Goal: Check status: Check status

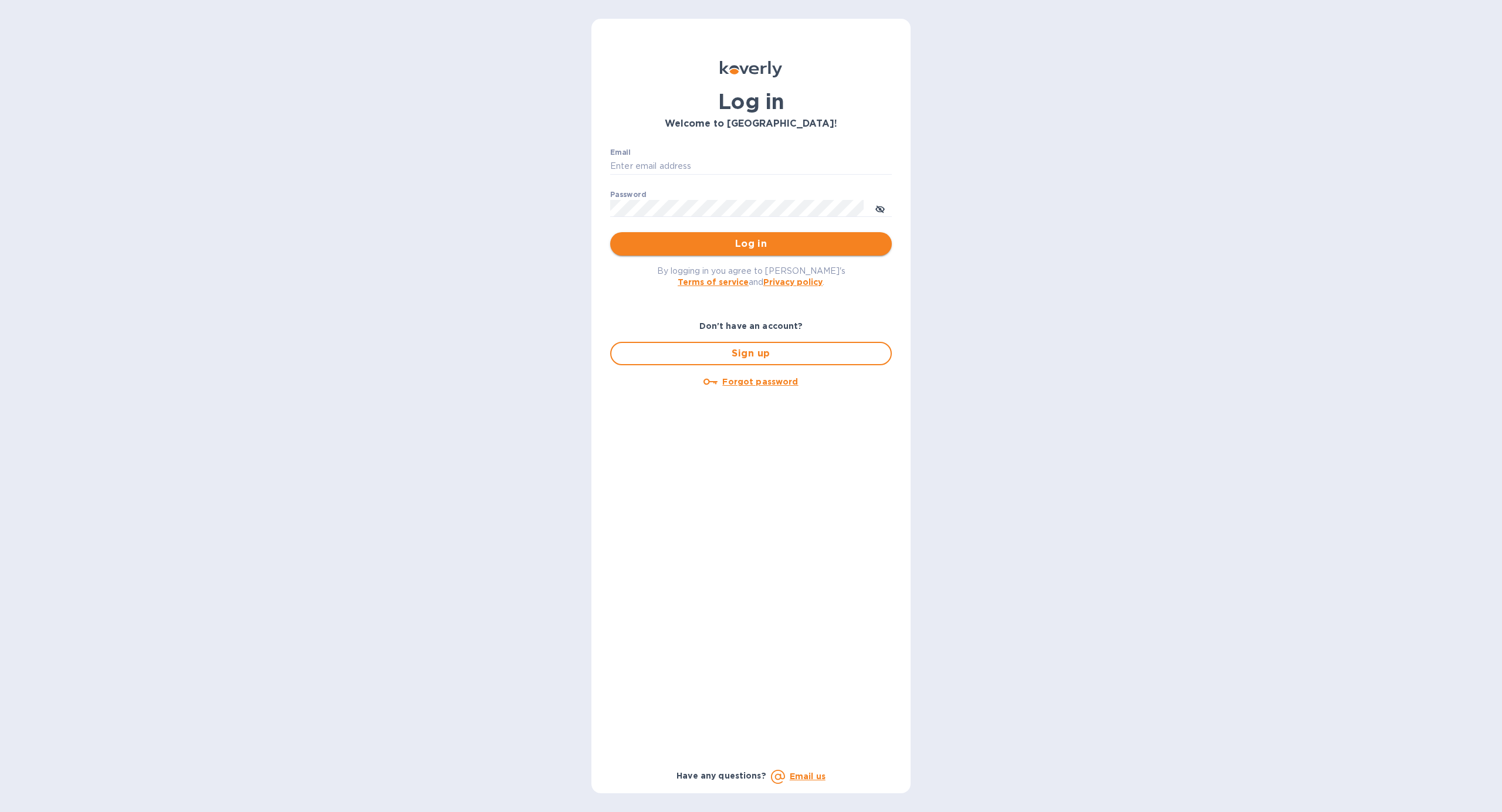
type input "[PERSON_NAME][EMAIL_ADDRESS][DOMAIN_NAME]"
click at [753, 246] on span "Log in" at bounding box center [750, 243] width 263 height 14
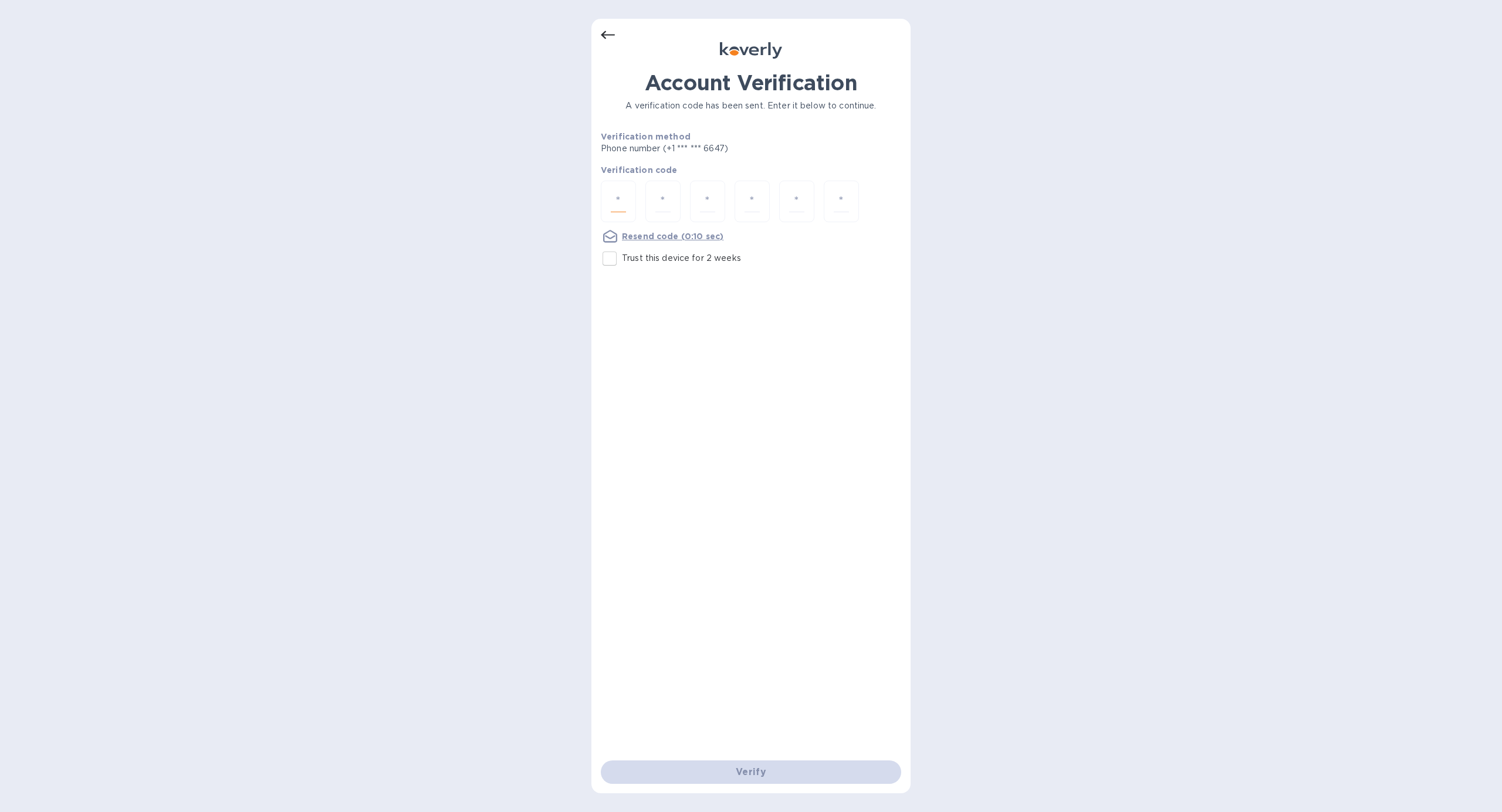
click at [614, 204] on input "number" at bounding box center [618, 201] width 15 height 22
type input "5"
type input "8"
type input "5"
type input "0"
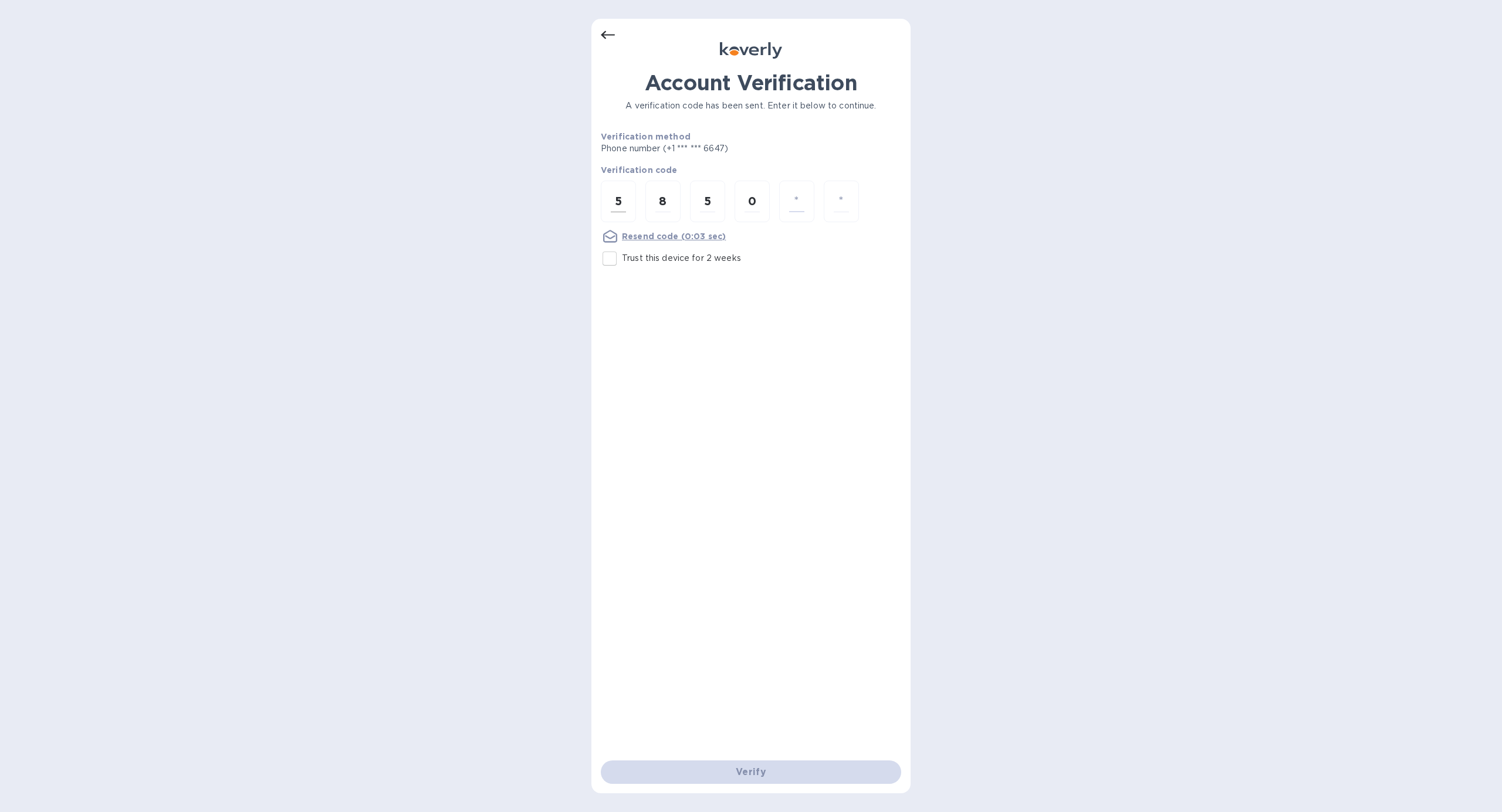
type input "8"
type input "2"
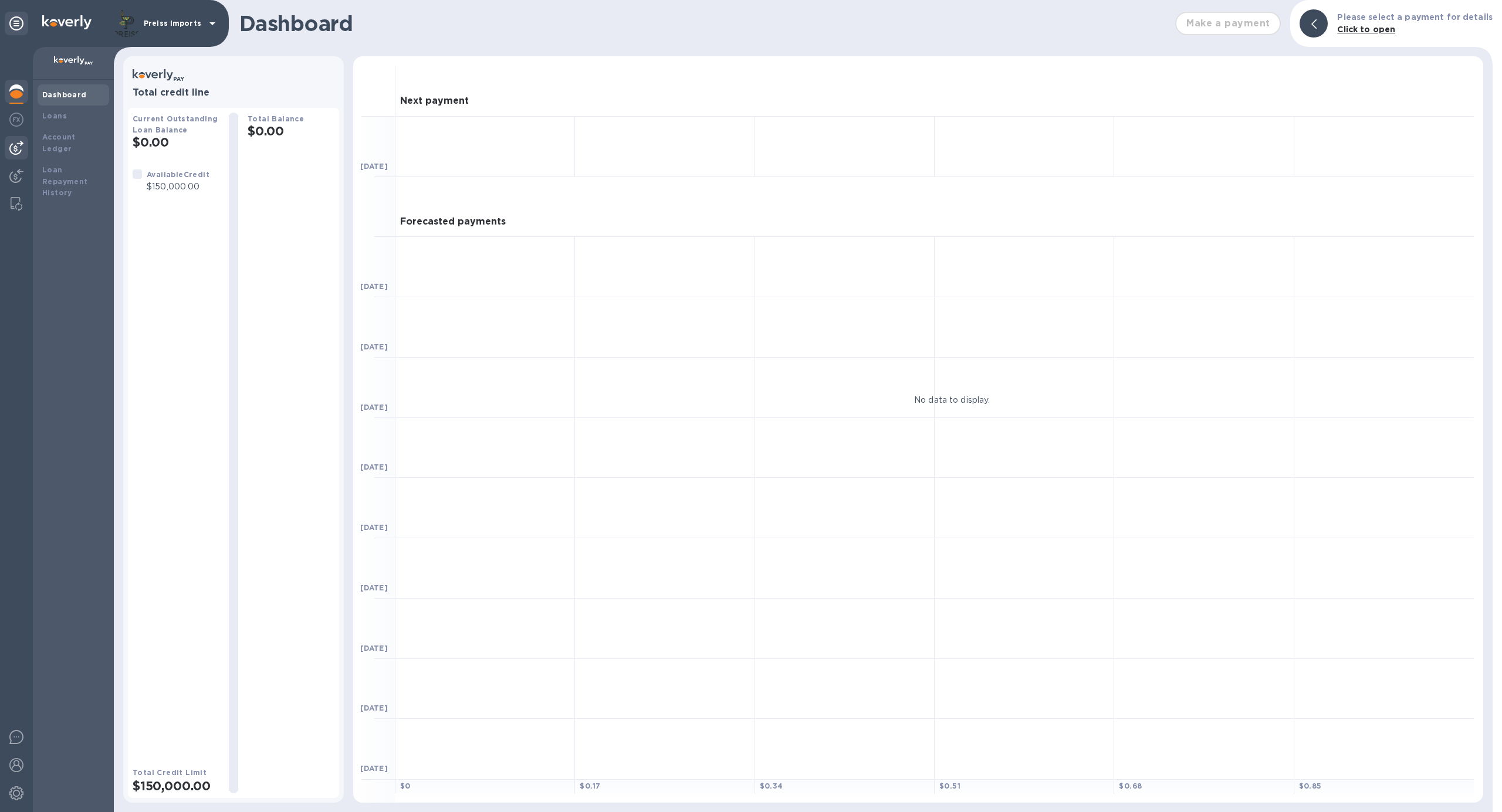
click at [10, 146] on img at bounding box center [16, 147] width 14 height 14
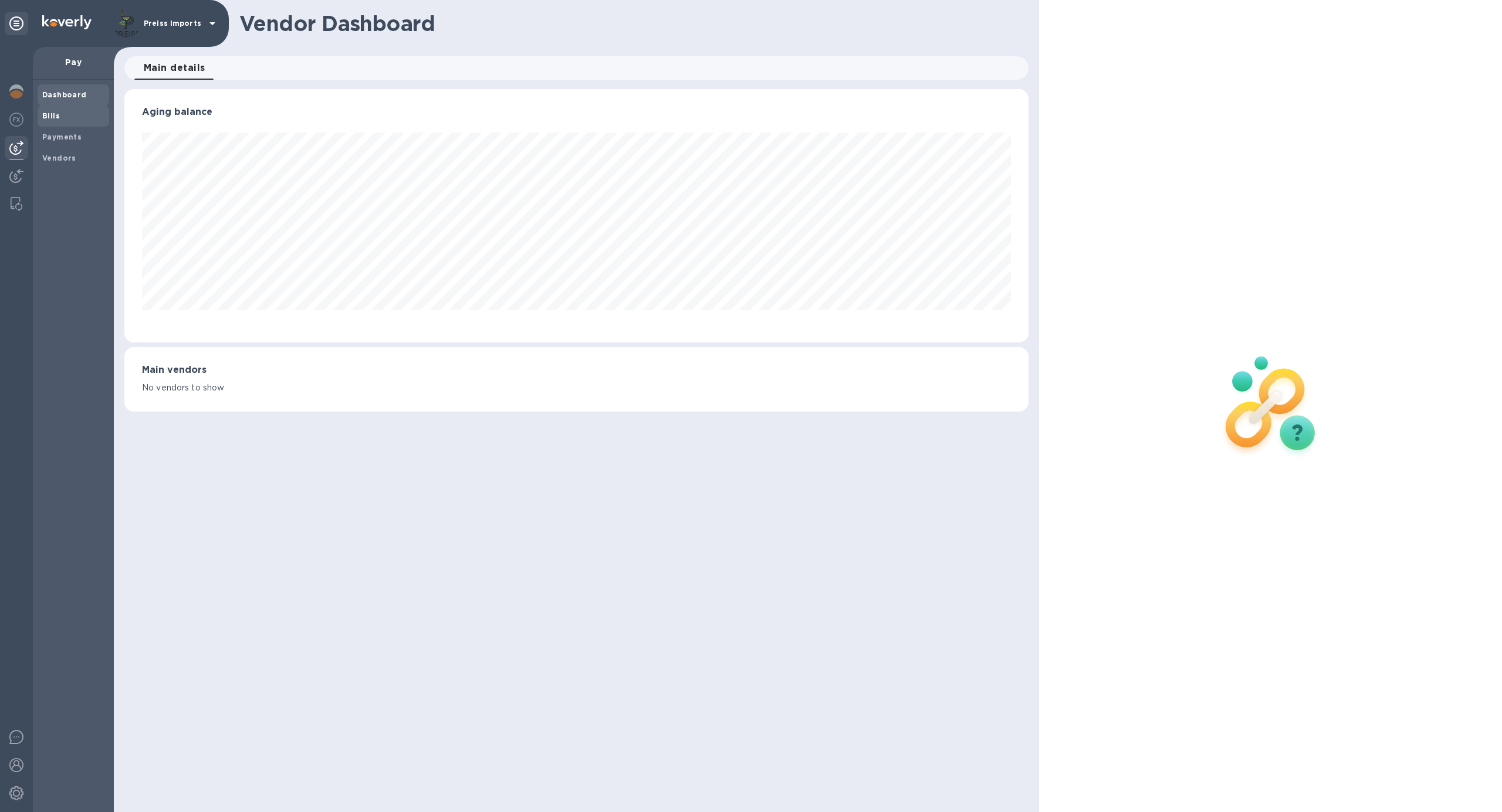
scroll to position [253, 904]
click at [52, 117] on b "Bills" at bounding box center [51, 116] width 18 height 9
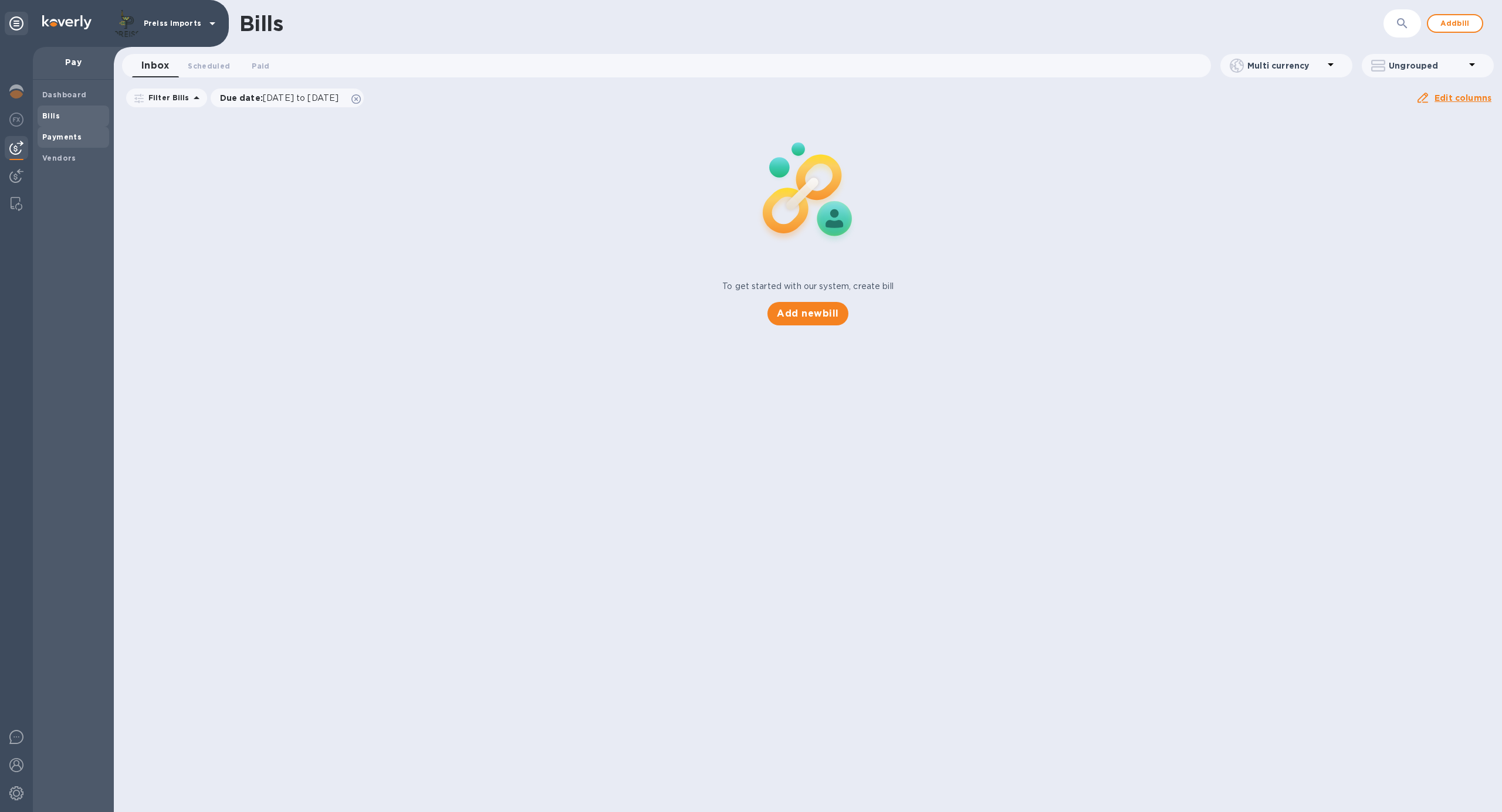
click at [66, 129] on div "Payments" at bounding box center [73, 137] width 72 height 21
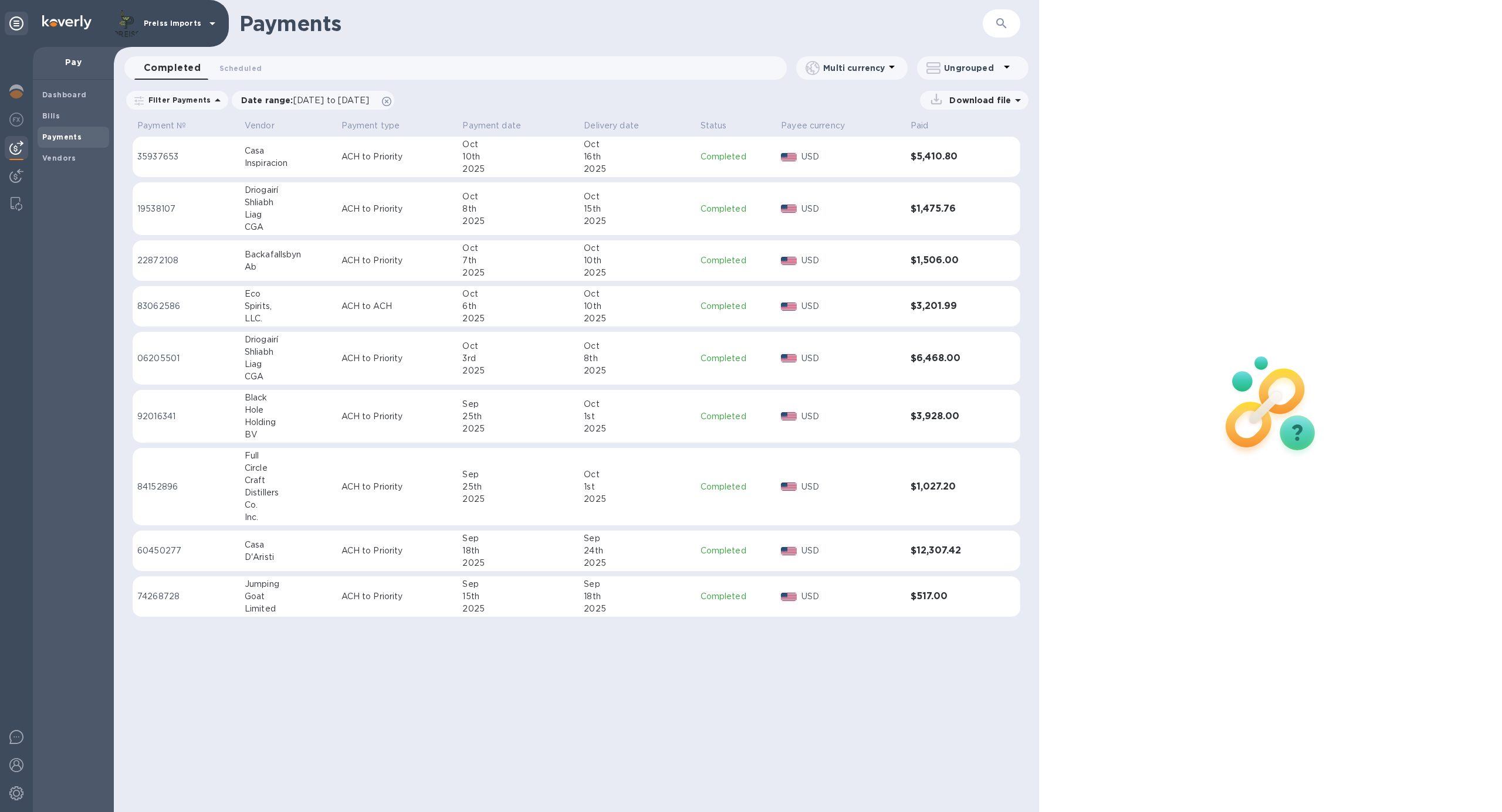
click at [1005, 21] on icon "button" at bounding box center [1001, 23] width 14 height 14
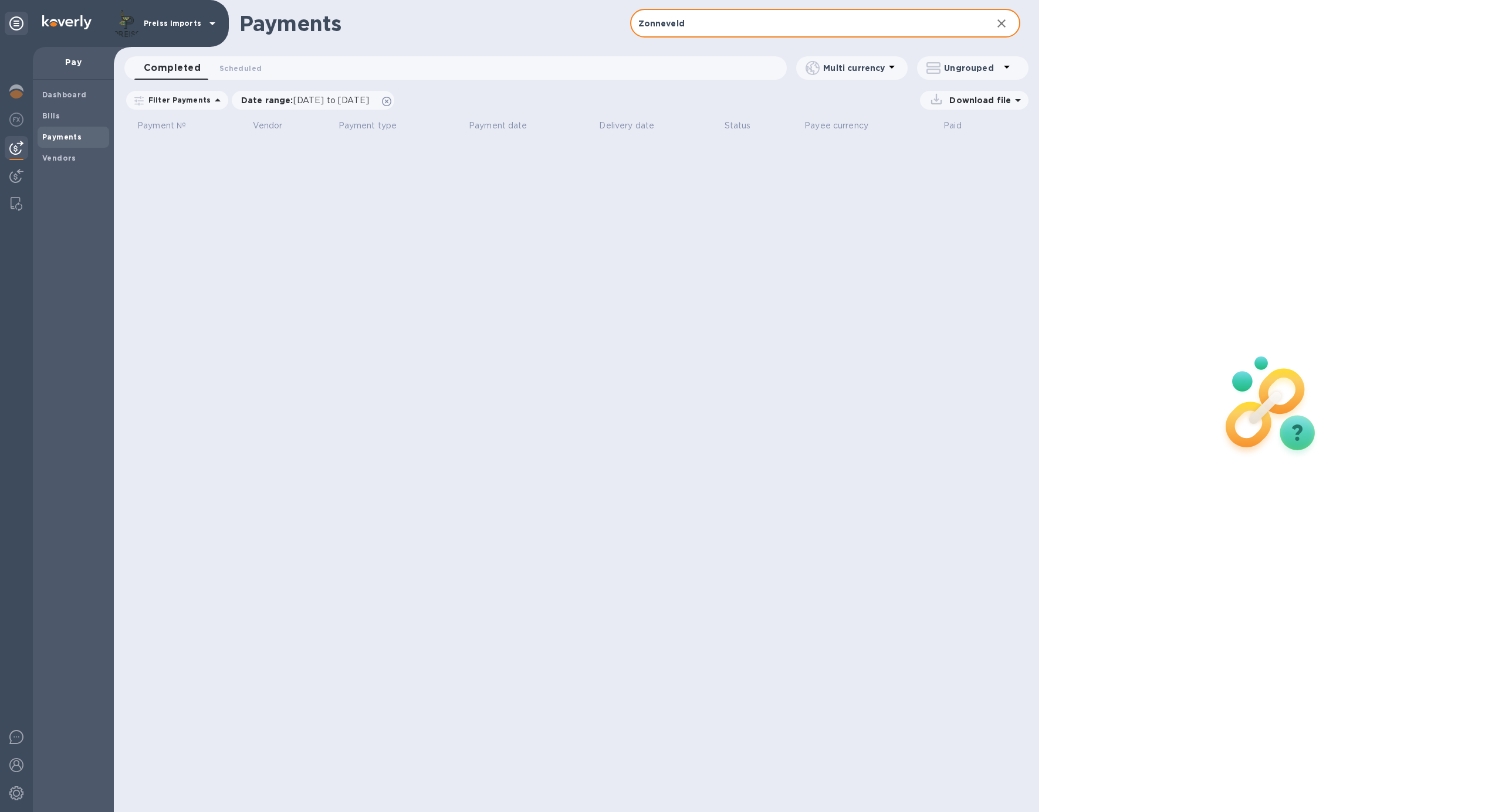
click at [723, 29] on input "Zonneveld" at bounding box center [806, 24] width 353 height 29
type input "Zonneveld"
drag, startPoint x: 305, startPoint y: 99, endPoint x: 329, endPoint y: 99, distance: 24.0
click at [306, 99] on span "09/13/2025 to 10/14/2025" at bounding box center [331, 100] width 76 height 10
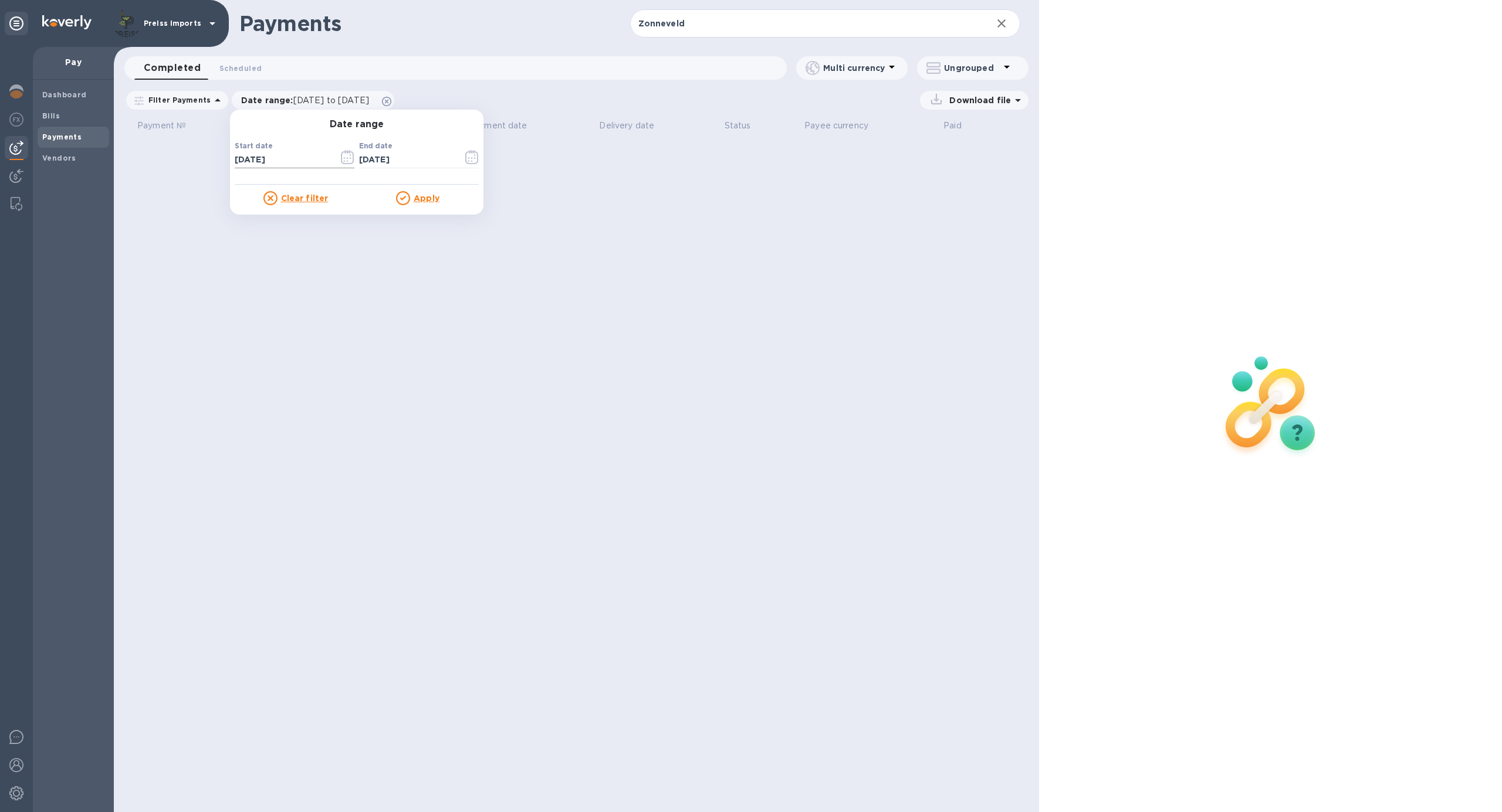
click at [294, 156] on input "09/13/2025" at bounding box center [281, 160] width 95 height 18
drag, startPoint x: 289, startPoint y: 157, endPoint x: 209, endPoint y: 141, distance: 81.6
click at [200, 146] on div "Payments Zonneveld ​ Completed 0 Scheduled 0 Multi currency Ungrouped Filter Pa…" at bounding box center [576, 406] width 925 height 812
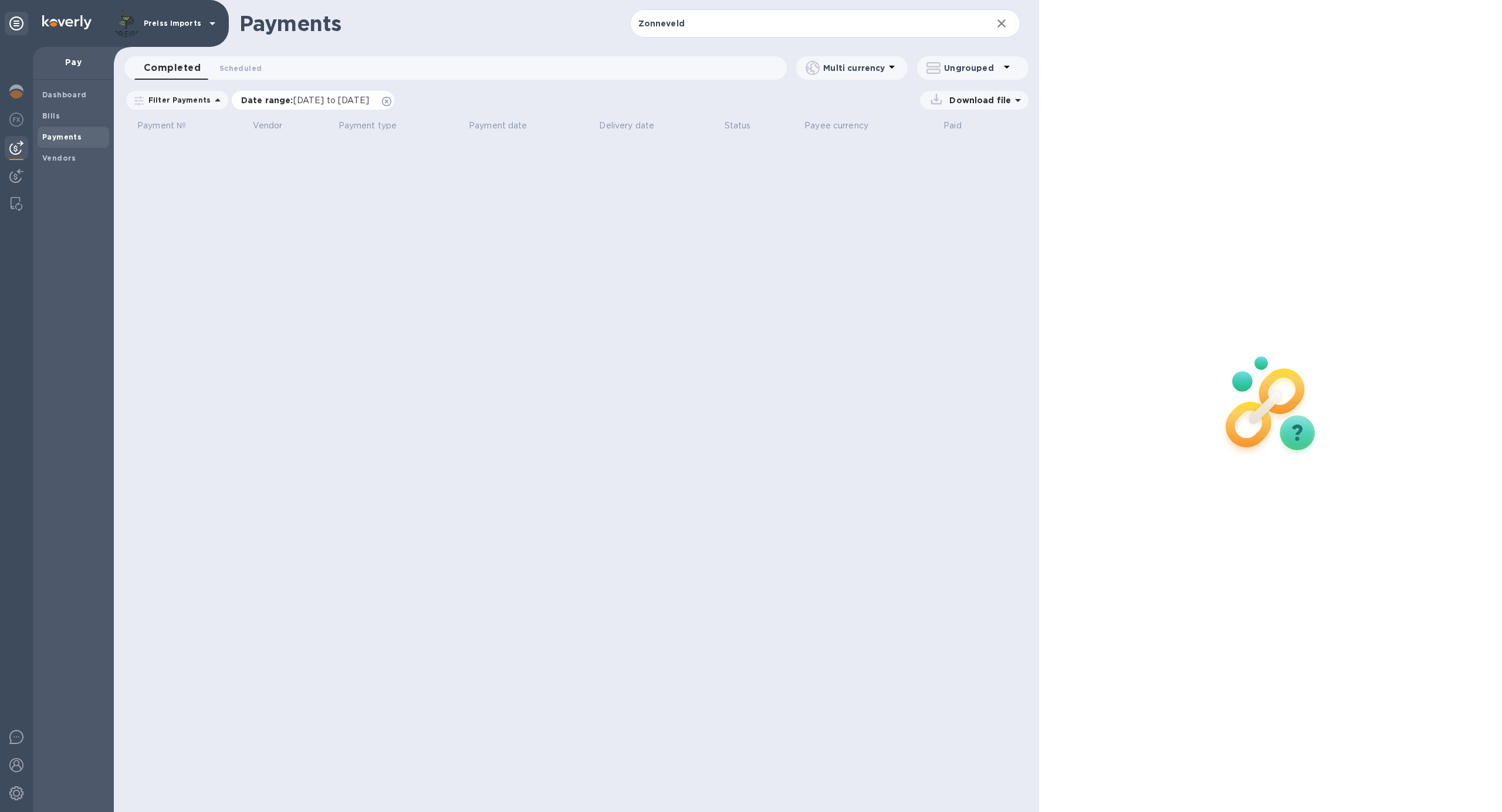
click at [336, 99] on span "09/13/2025 to 10/14/2025" at bounding box center [331, 100] width 76 height 10
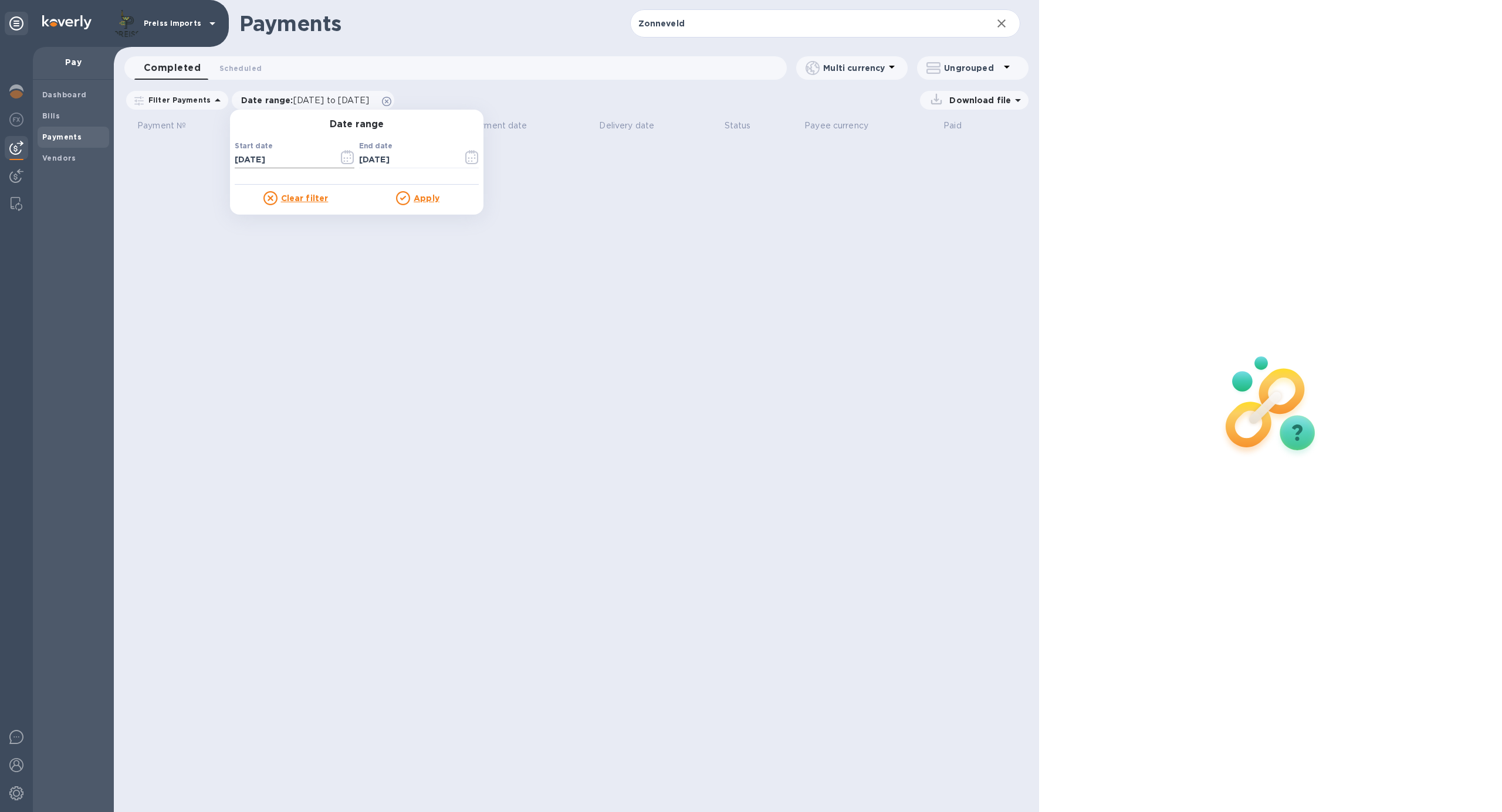
click at [257, 158] on input "09/13/2025" at bounding box center [281, 160] width 95 height 18
drag, startPoint x: 283, startPoint y: 159, endPoint x: 196, endPoint y: 155, distance: 87.1
click at [193, 155] on div "Payments Zonneveld ​ Completed 0 Scheduled 0 Multi currency Ungrouped Filter Pa…" at bounding box center [576, 406] width 925 height 812
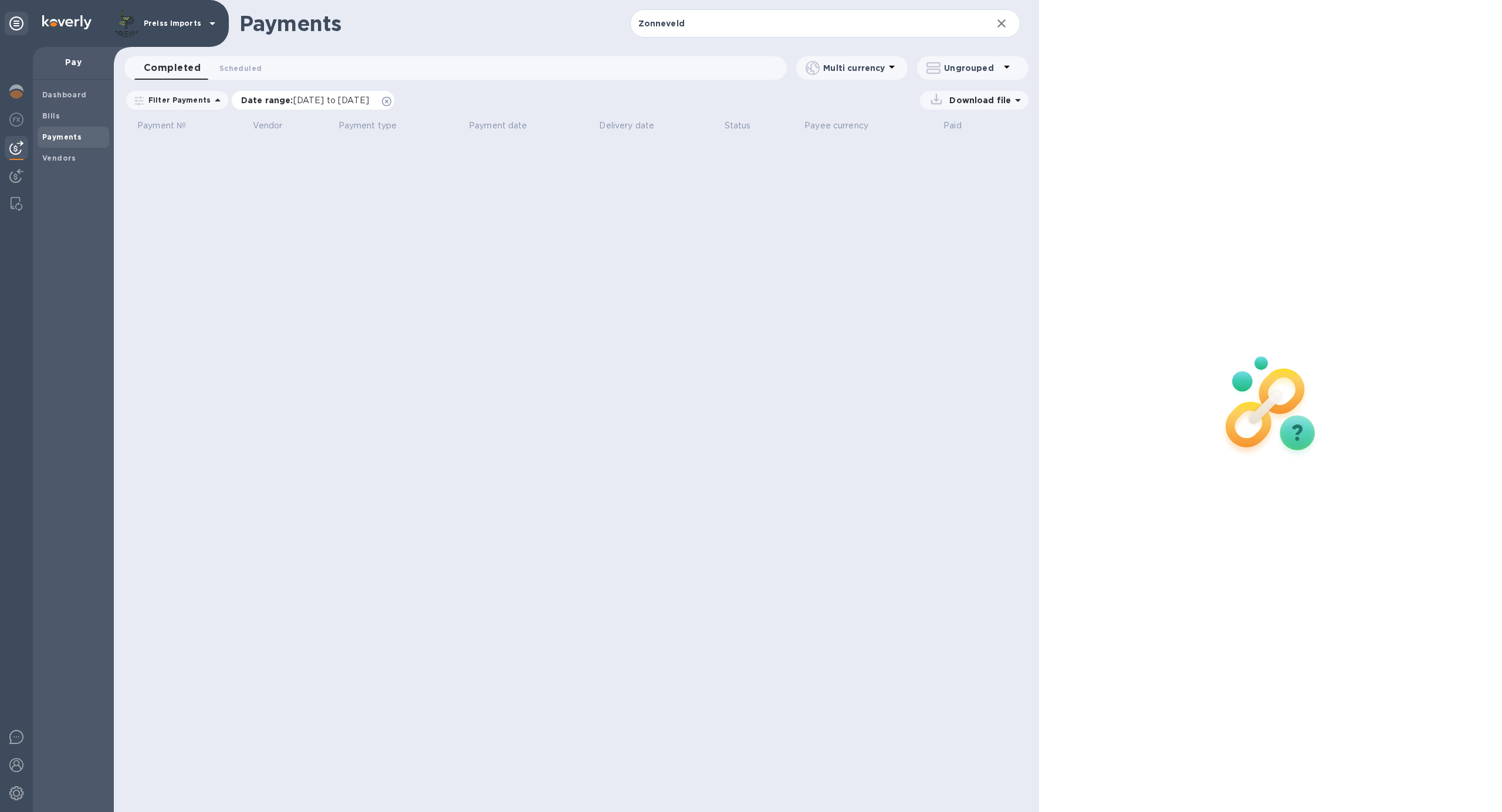
click at [325, 102] on span "09/13/2025 to 10/14/2025" at bounding box center [331, 100] width 76 height 10
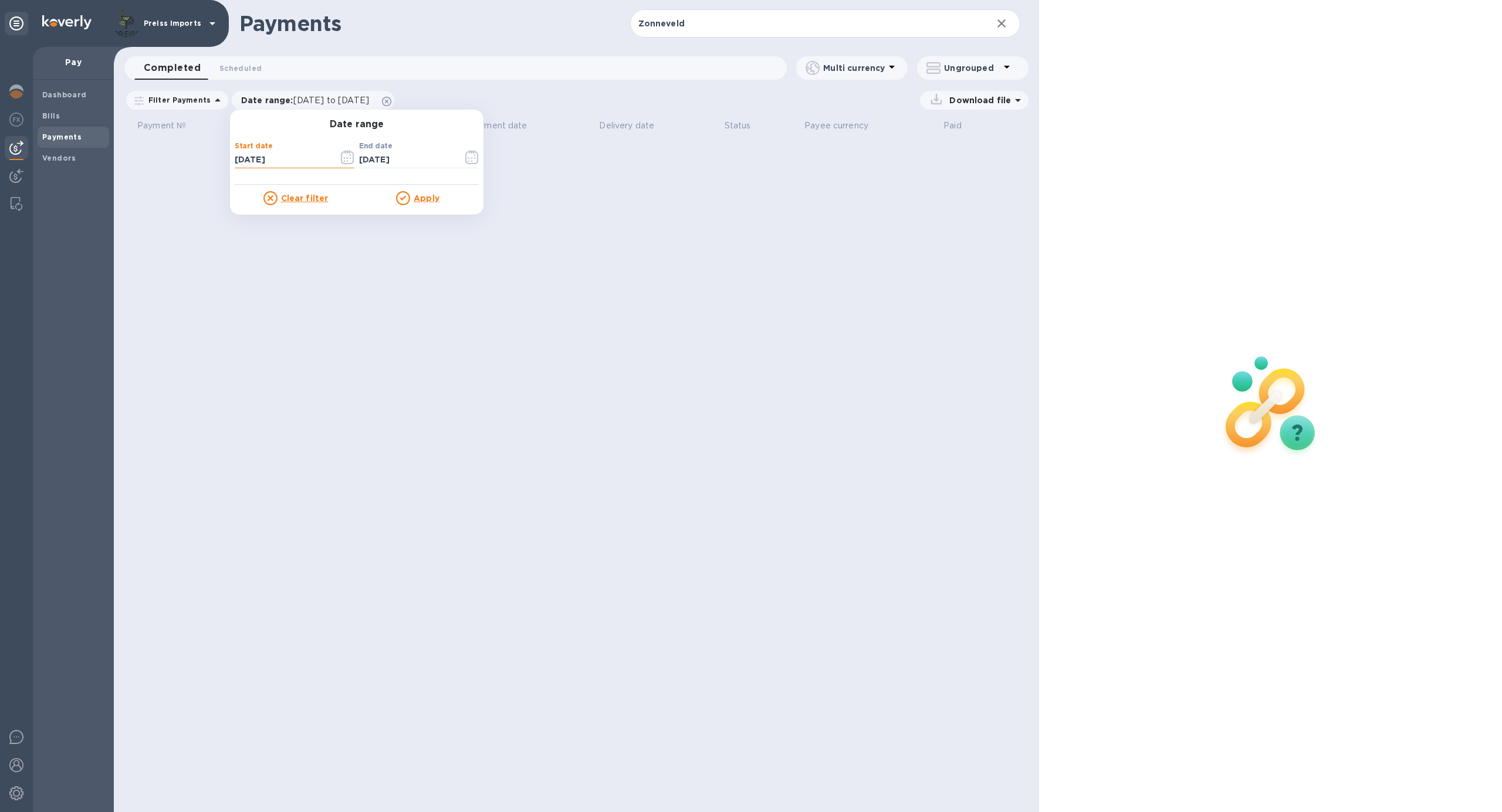
drag, startPoint x: 281, startPoint y: 155, endPoint x: 214, endPoint y: 157, distance: 67.0
click at [214, 157] on div "Payments Zonneveld ​ Completed 0 Scheduled 0 Multi currency Ungrouped Filter Pa…" at bounding box center [576, 406] width 925 height 812
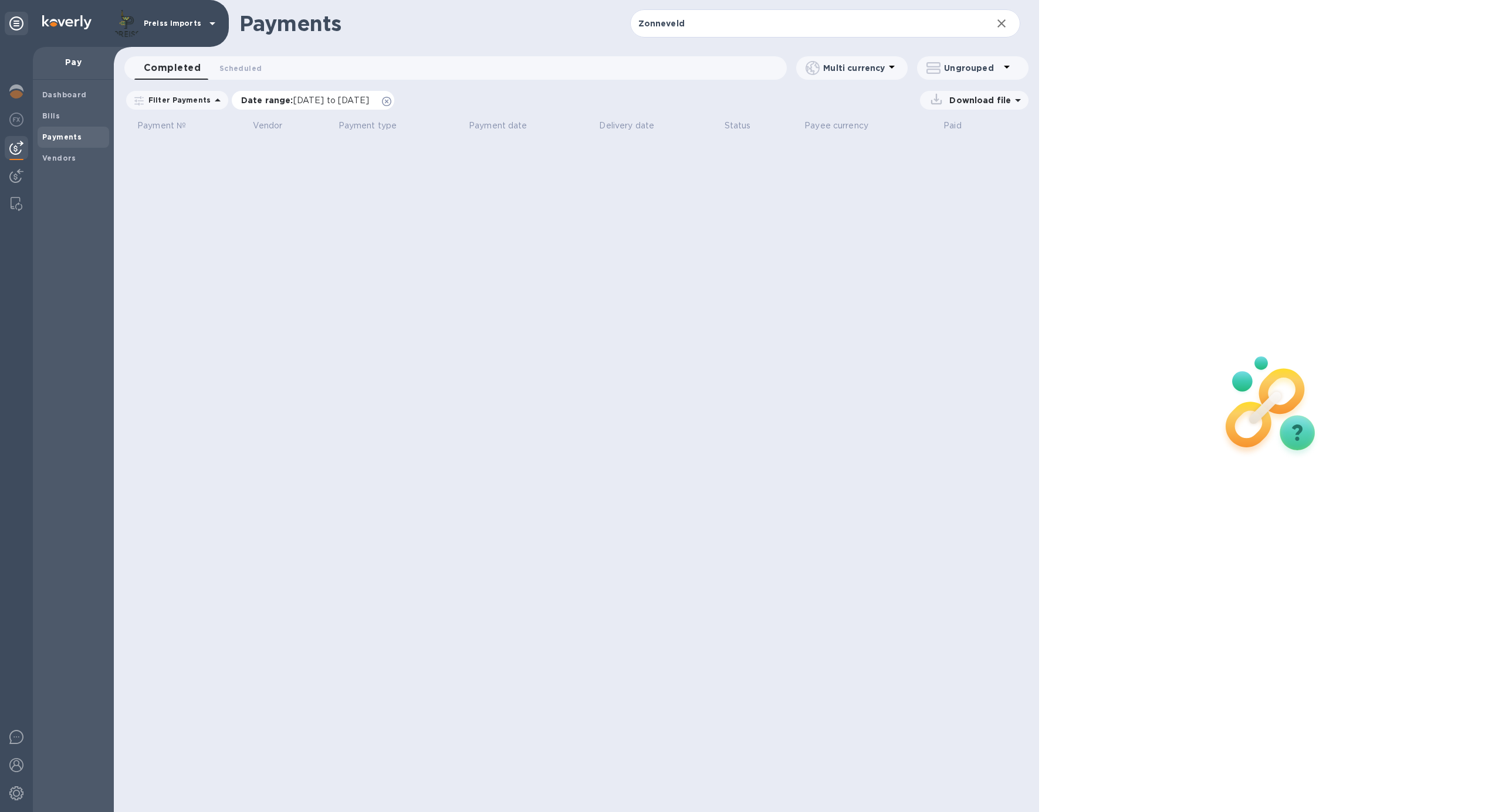
click at [391, 101] on icon at bounding box center [386, 102] width 10 height 10
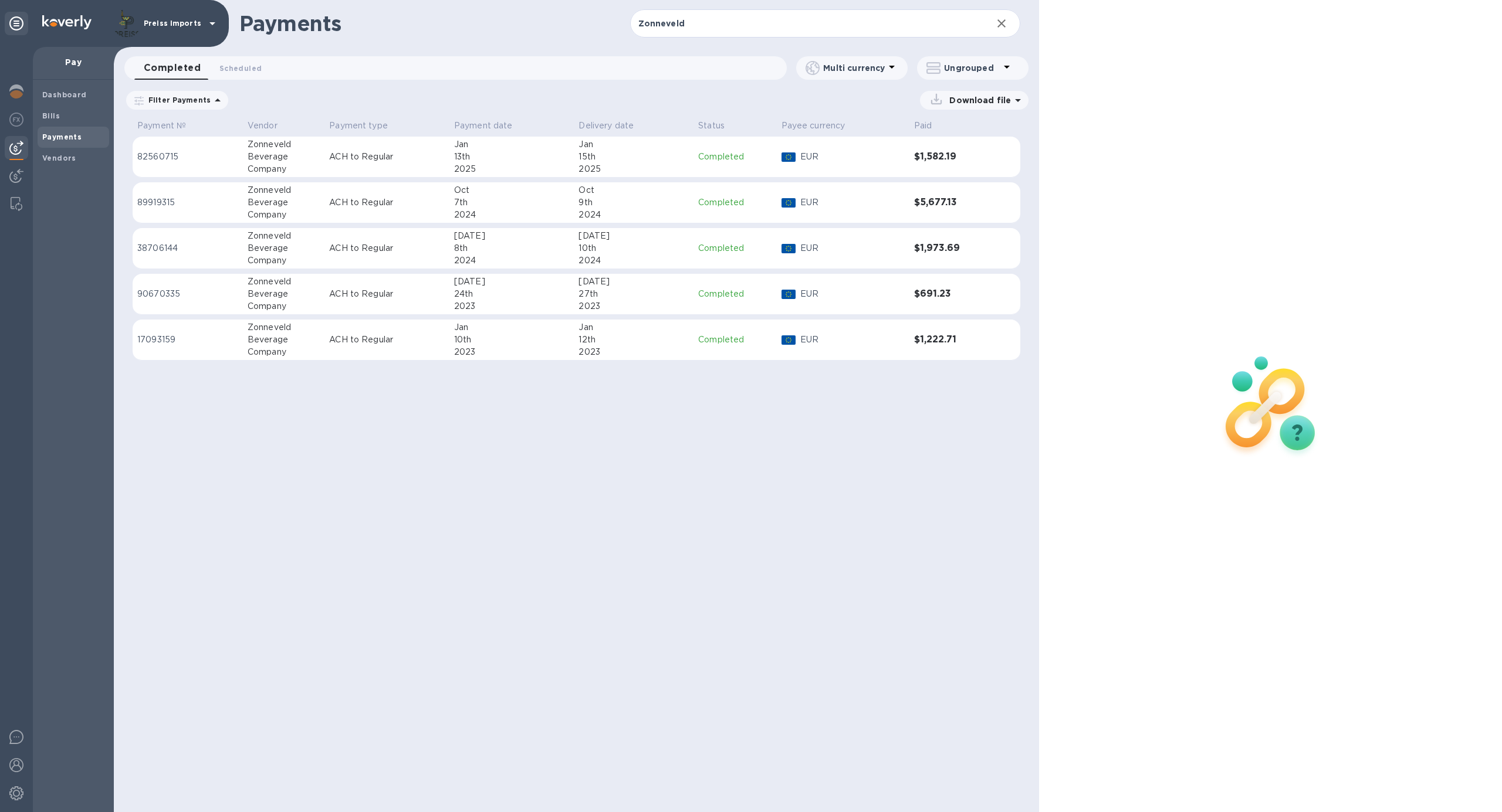
click at [292, 339] on div "Beverage" at bounding box center [283, 339] width 72 height 12
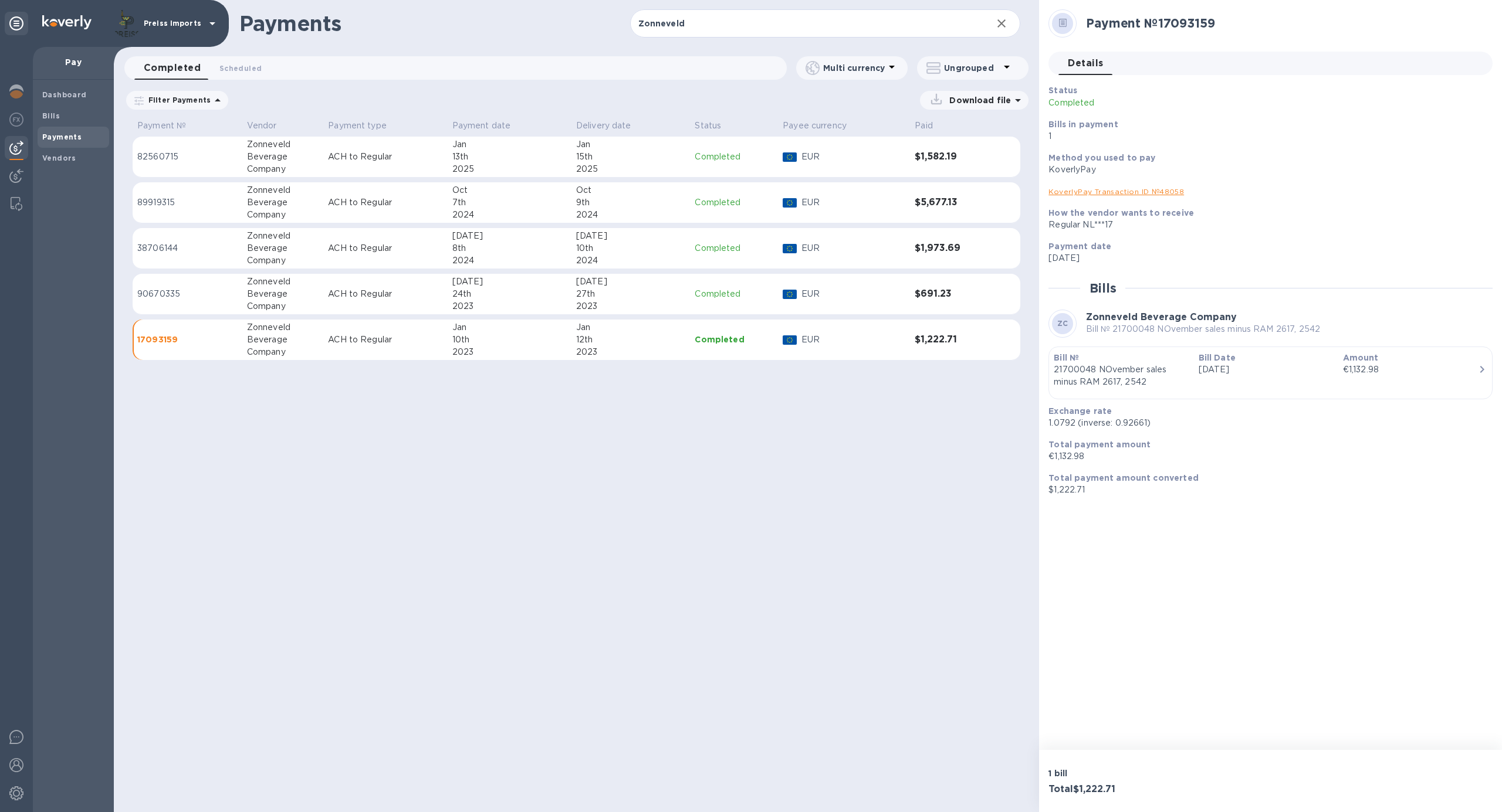
click at [346, 293] on p "ACH to Regular" at bounding box center [385, 293] width 114 height 12
click at [343, 240] on td "ACH to Regular" at bounding box center [385, 248] width 124 height 41
click at [367, 200] on p "ACH to Regular" at bounding box center [385, 202] width 114 height 12
click at [353, 153] on p "ACH to Regular" at bounding box center [385, 156] width 114 height 12
click at [366, 202] on p "ACH to Regular" at bounding box center [385, 202] width 114 height 12
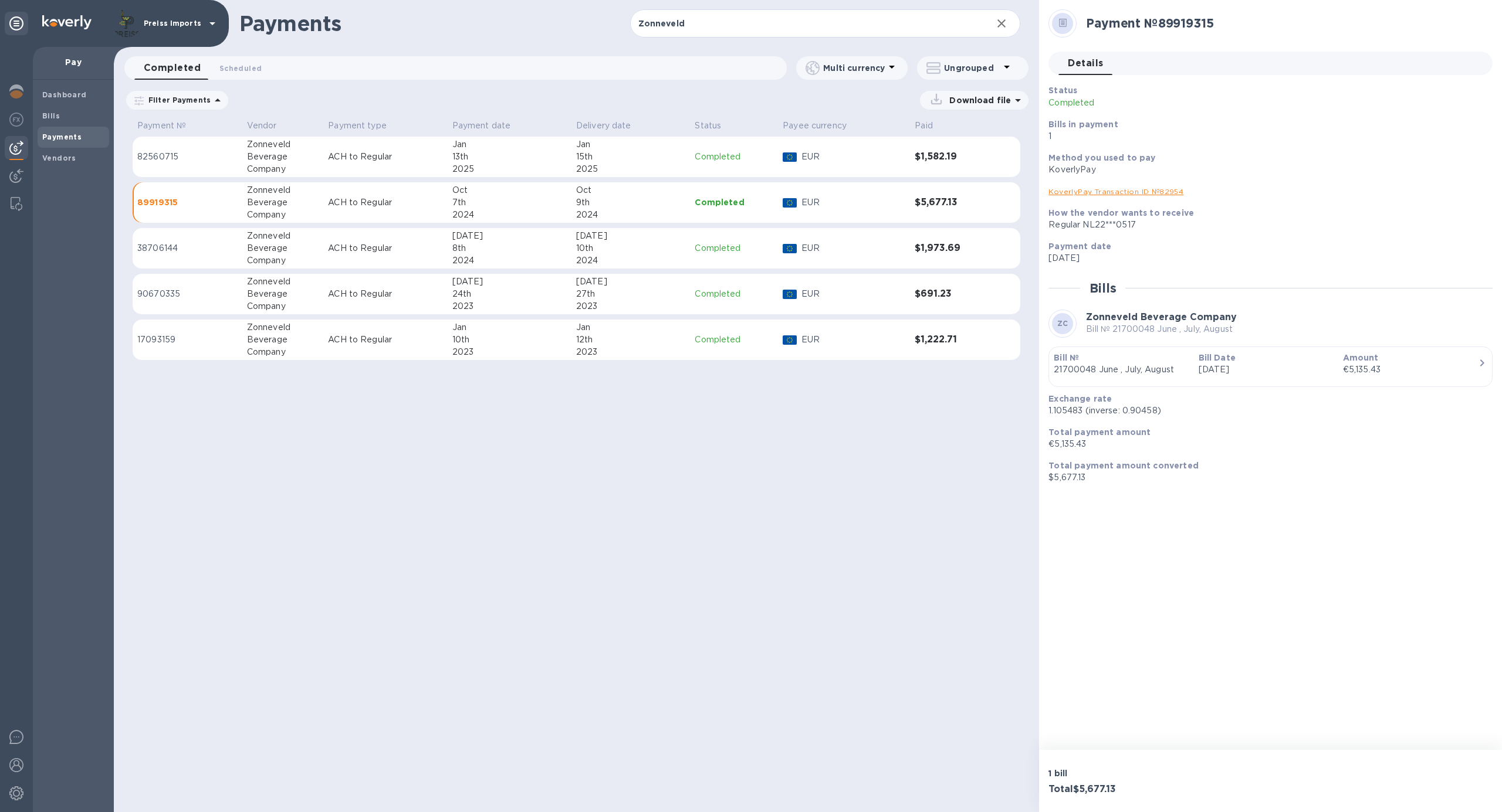
click at [369, 249] on p "ACH to Regular" at bounding box center [385, 248] width 114 height 12
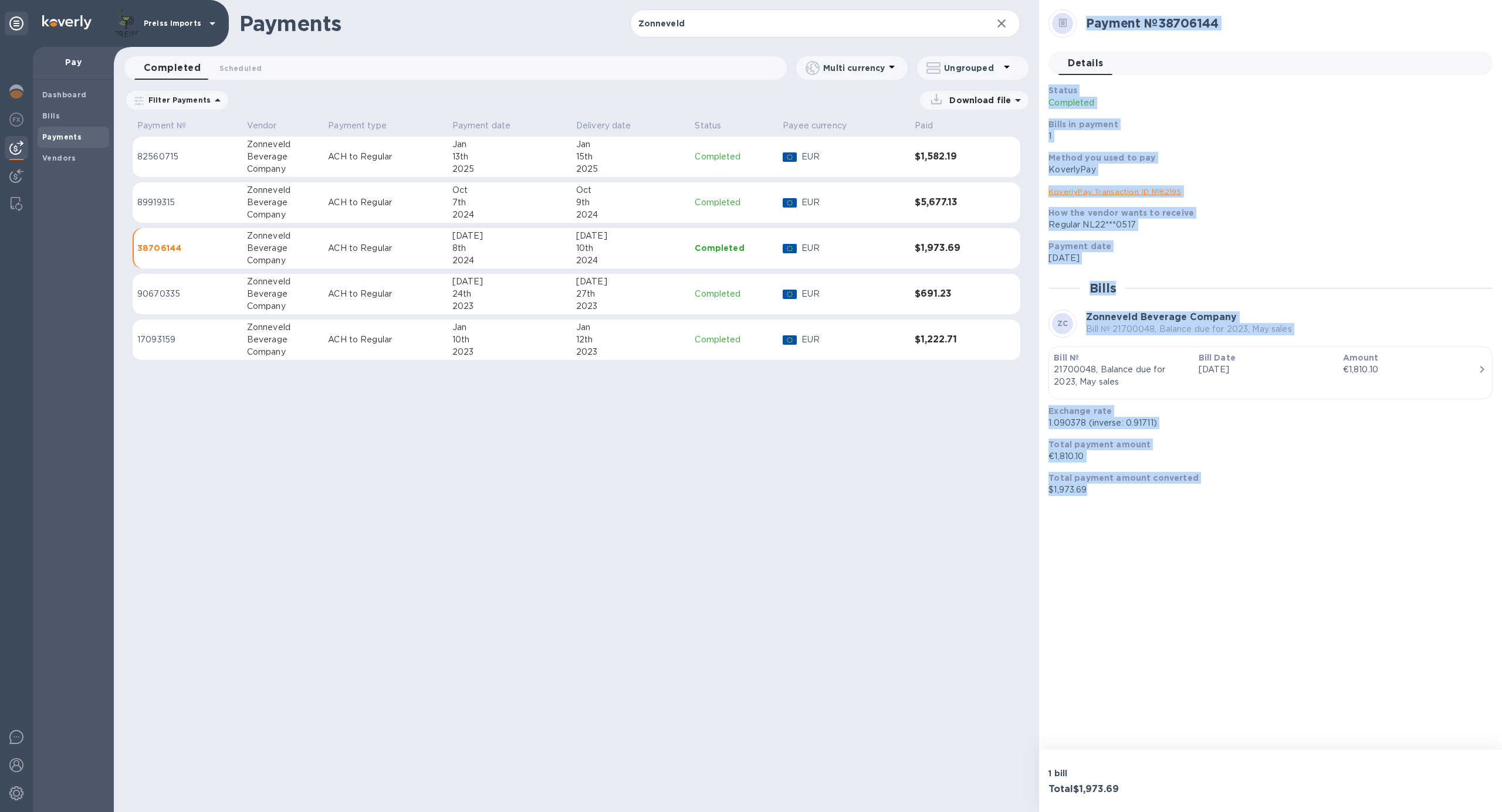
drag, startPoint x: 1082, startPoint y: 18, endPoint x: 1277, endPoint y: 488, distance: 508.8
click at [1280, 489] on div "Payment № 38706144 Details 0 Status Completed Bills in payment 1 Method you use…" at bounding box center [1270, 253] width 444 height 486
copy div "Payment № 38706144 Details 0 Status Completed Bills in payment 1 Method you use…"
